Goal: Task Accomplishment & Management: Manage account settings

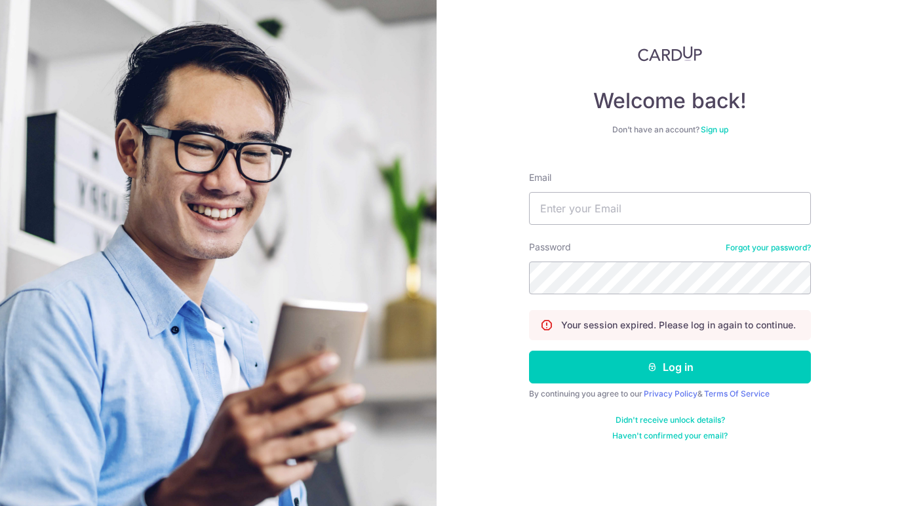
click at [576, 189] on div "Email" at bounding box center [670, 198] width 282 height 54
click at [576, 192] on div "Email" at bounding box center [670, 198] width 282 height 54
click at [581, 217] on input "Email" at bounding box center [670, 208] width 282 height 33
type input "[EMAIL_ADDRESS][DOMAIN_NAME]"
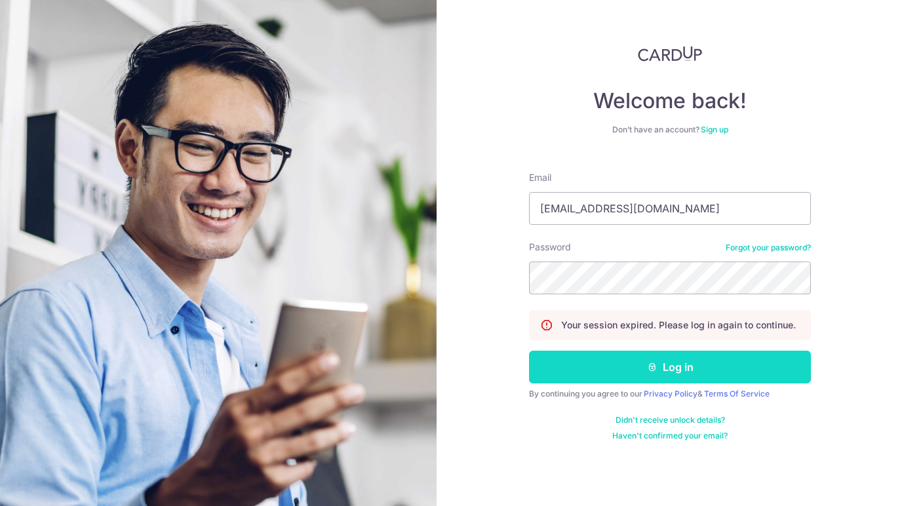
click at [661, 380] on button "Log in" at bounding box center [670, 367] width 282 height 33
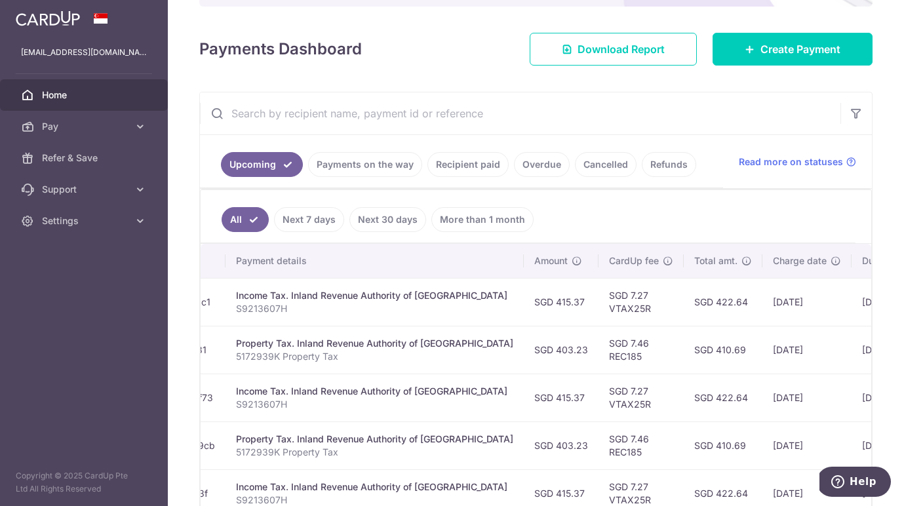
scroll to position [0, 242]
